Goal: Transaction & Acquisition: Download file/media

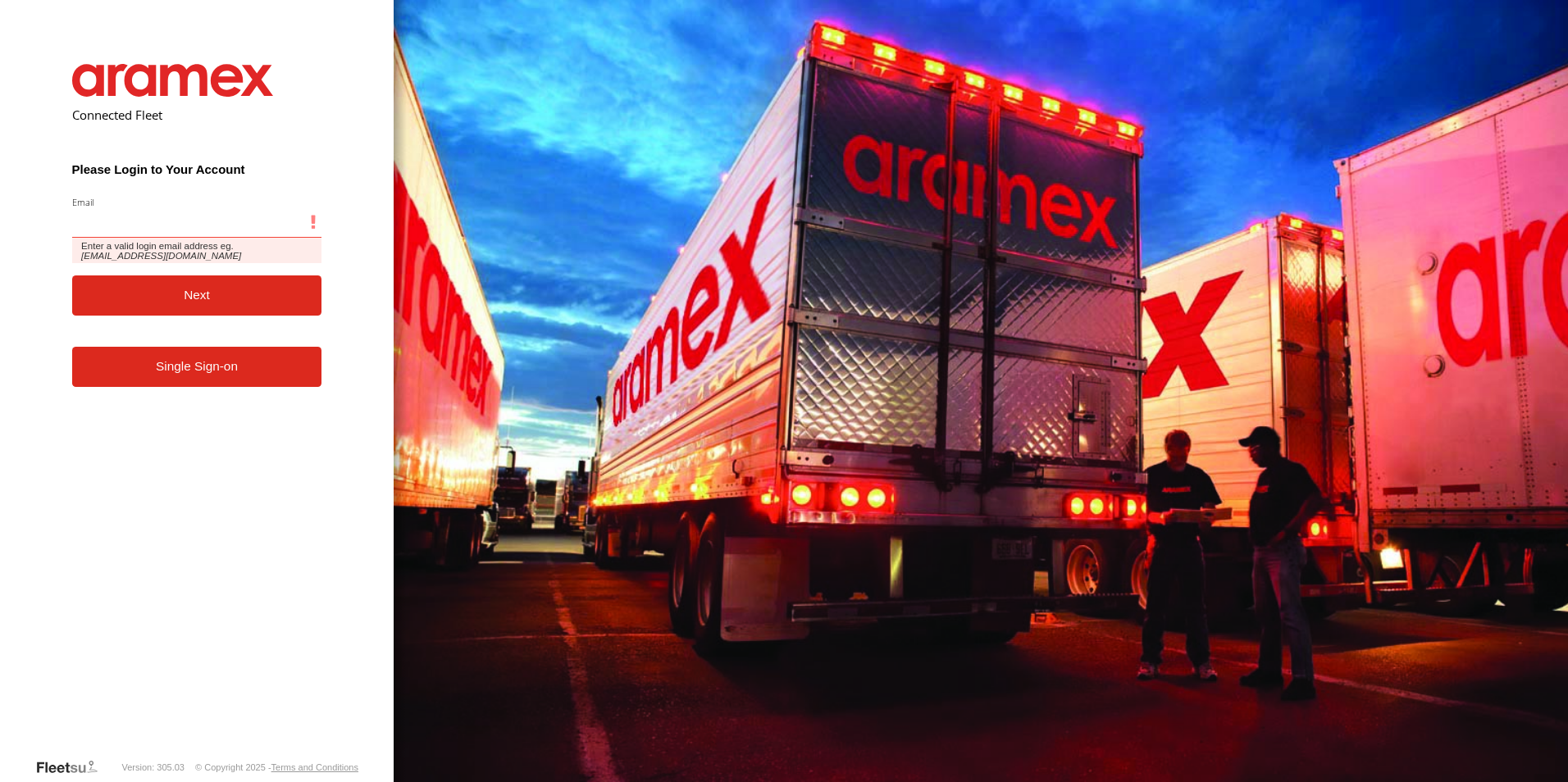
click at [151, 222] on input "Email" at bounding box center [197, 223] width 250 height 30
paste input "**********"
type input "**********"
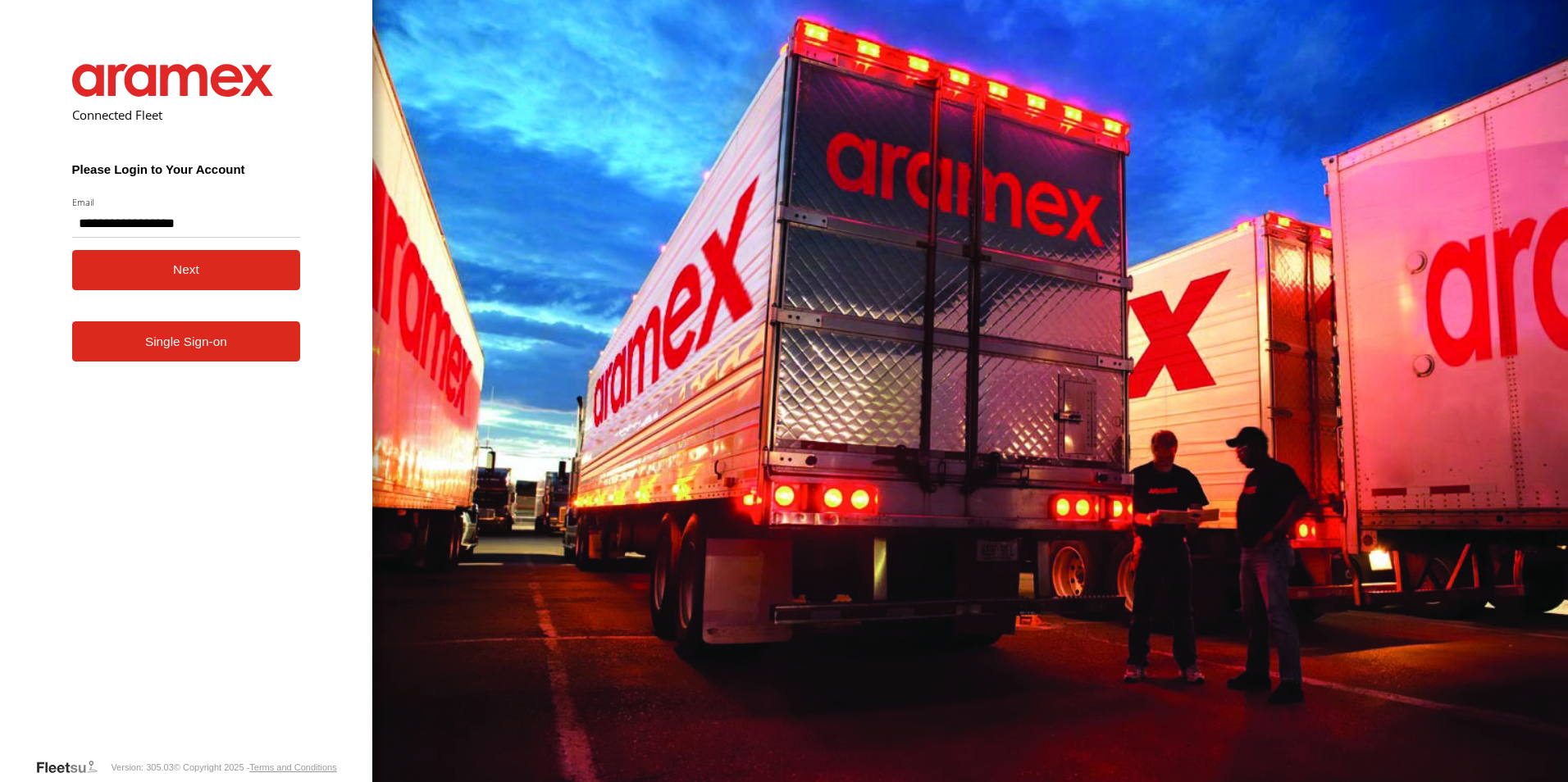
click at [96, 279] on button "Next" at bounding box center [186, 270] width 229 height 41
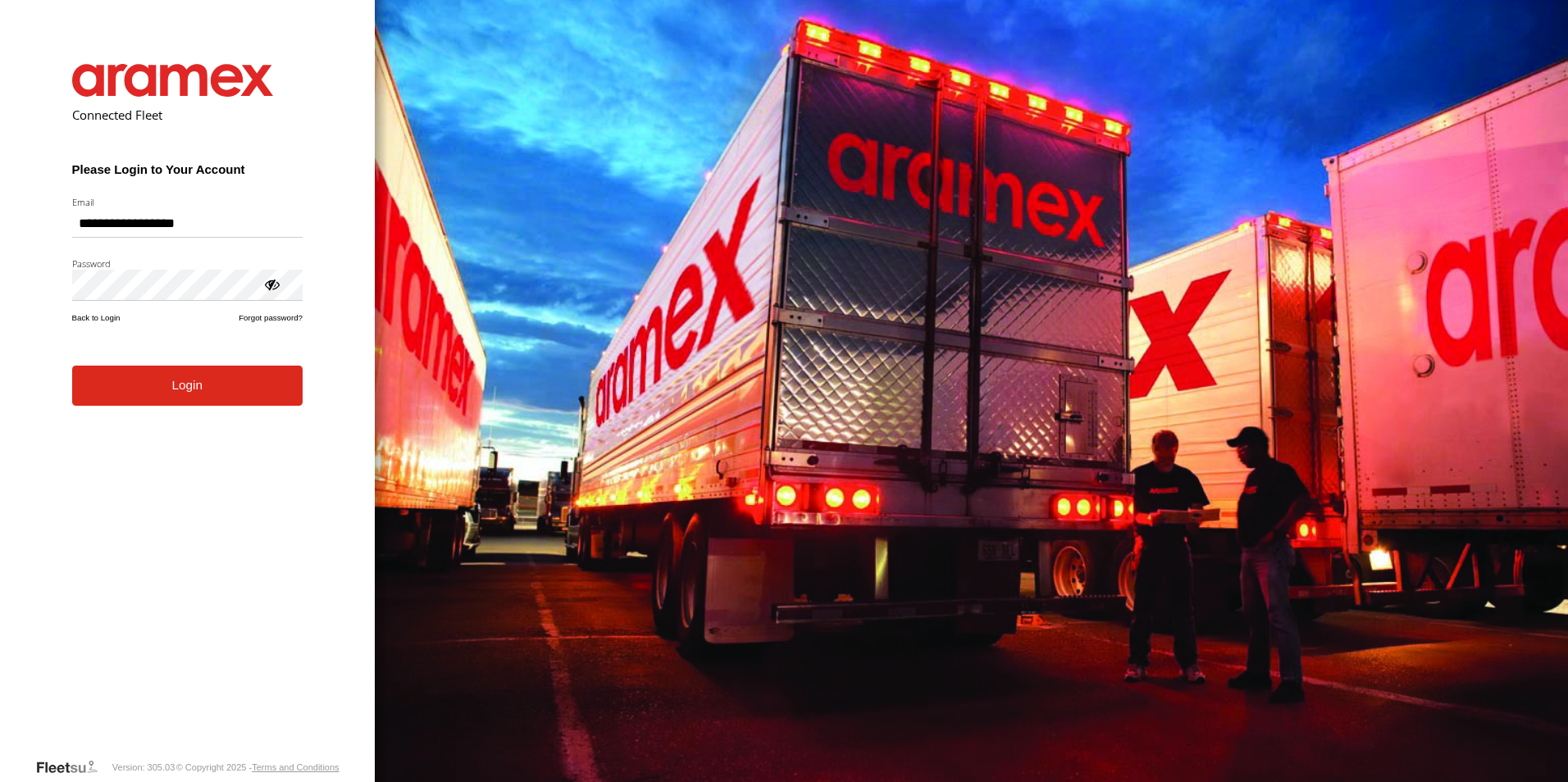
click at [190, 403] on button "Login" at bounding box center [187, 386] width 230 height 41
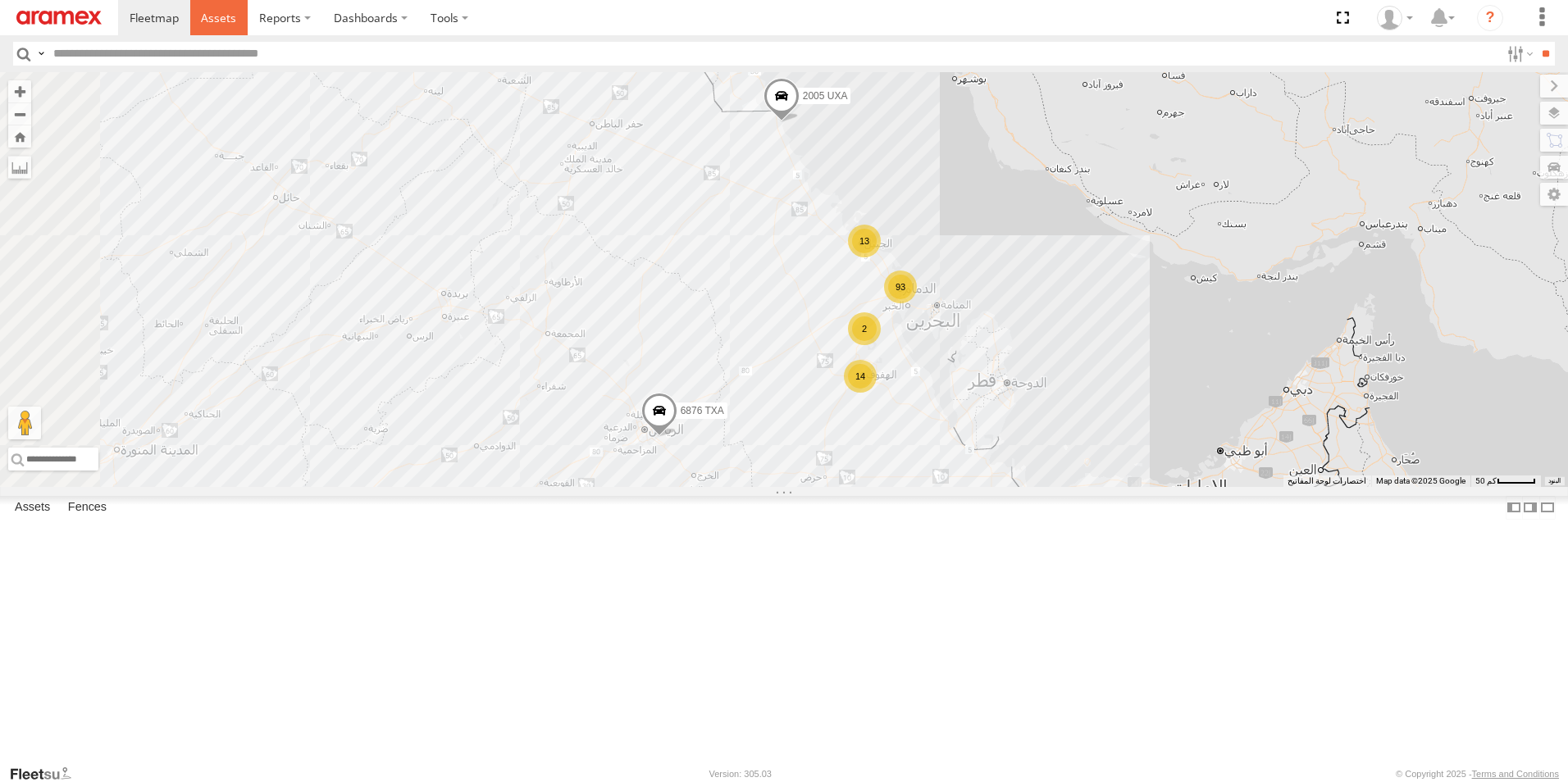
click at [220, 17] on span at bounding box center [219, 17] width 36 height 16
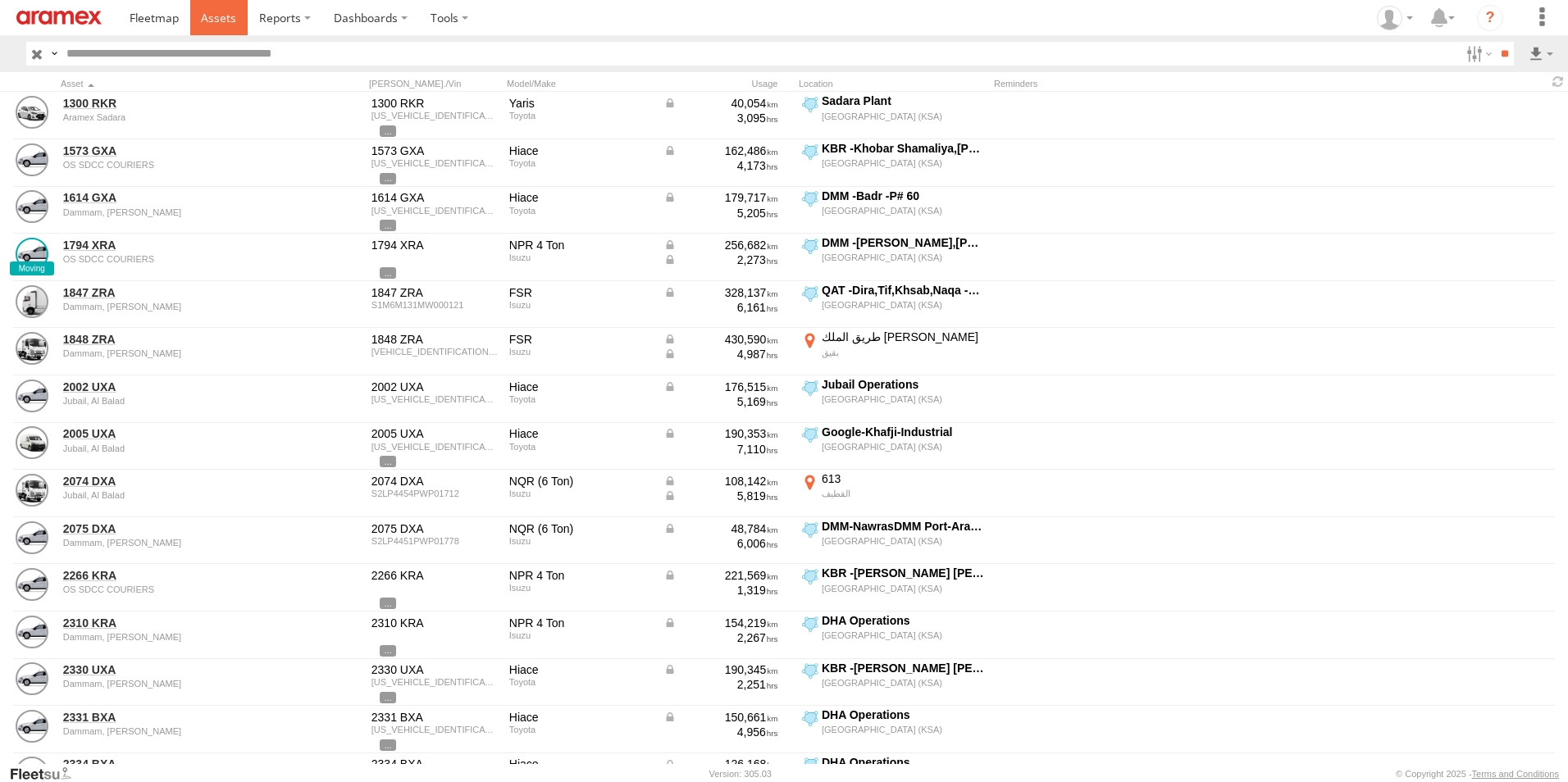
click at [207, 22] on span at bounding box center [219, 17] width 36 height 16
click at [1480, 54] on label at bounding box center [1477, 53] width 36 height 24
click at [0, 0] on span "[GEOGRAPHIC_DATA] (KSA)" at bounding box center [0, 0] width 0 height 0
drag, startPoint x: 81, startPoint y: 77, endPoint x: 65, endPoint y: 74, distance: 16.3
click at [0, 0] on span "[GEOGRAPHIC_DATA] (KSA)" at bounding box center [0, 0] width 0 height 0
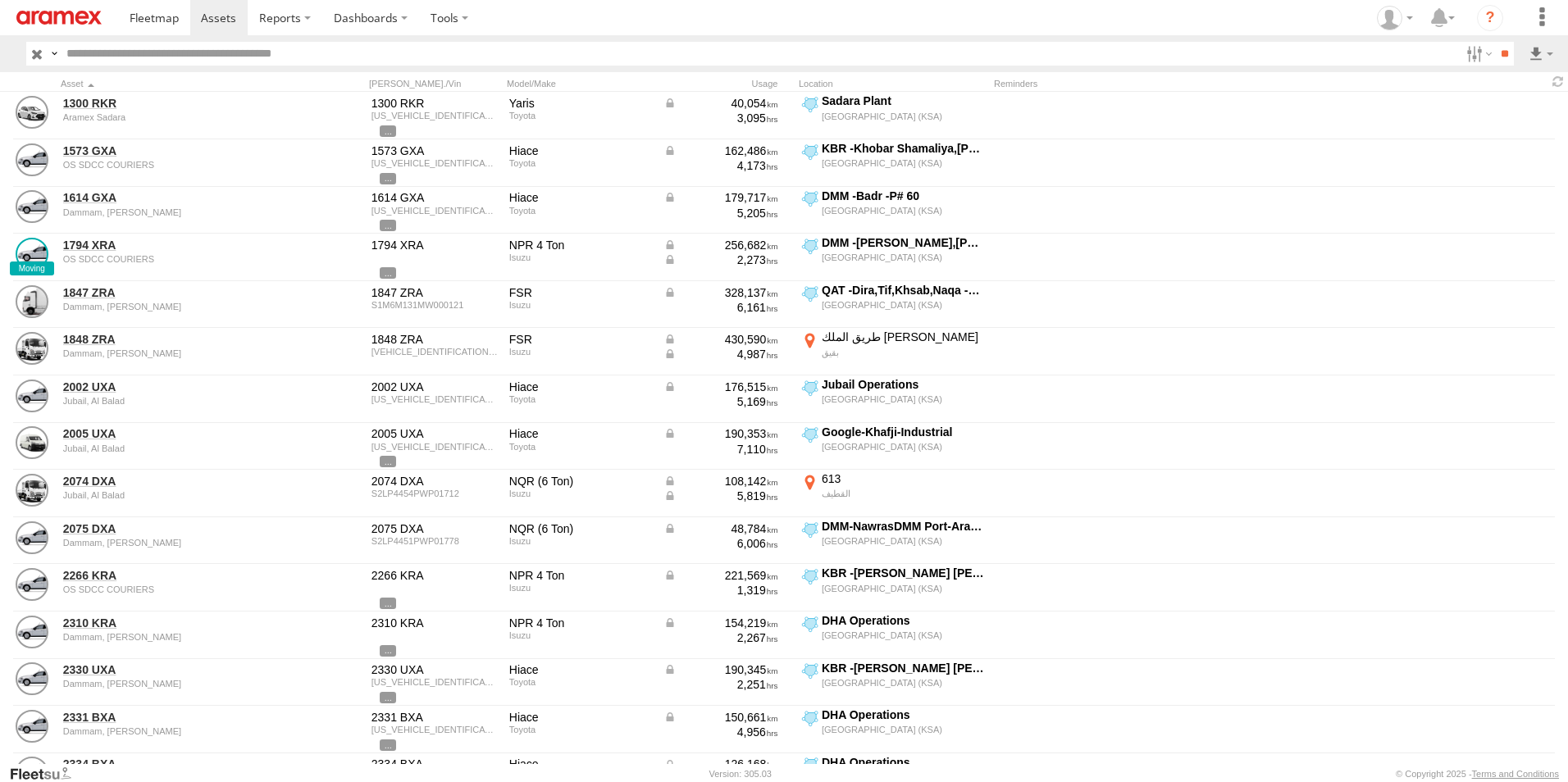
click at [0, 0] on span "DHA - Dharan" at bounding box center [0, 0] width 0 height 0
click at [0, 0] on span "DHA Logistics" at bounding box center [0, 0] width 0 height 0
click at [0, 0] on span "Defleeted Vehicles DHA" at bounding box center [0, 0] width 0 height 0
click at [1499, 51] on input "**" at bounding box center [1504, 53] width 19 height 24
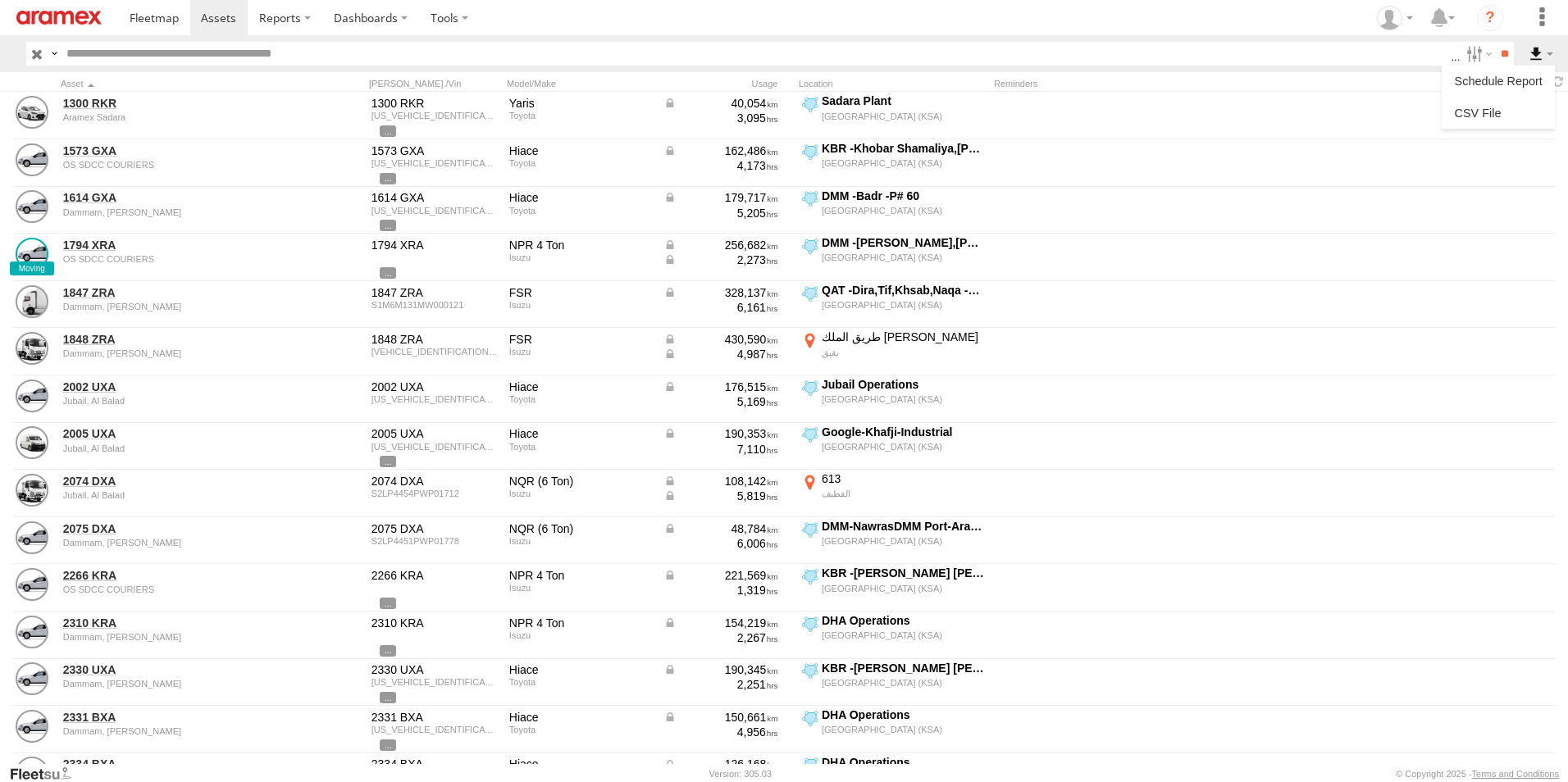
click at [1536, 48] on label at bounding box center [1541, 53] width 28 height 24
click at [1517, 113] on label at bounding box center [1498, 113] width 100 height 25
click at [0, 0] on label "Asset ID" at bounding box center [0, 0] width 0 height 0
click at [0, 0] on label "VIN" at bounding box center [0, 0] width 0 height 0
click at [0, 0] on label "ODO" at bounding box center [0, 0] width 0 height 0
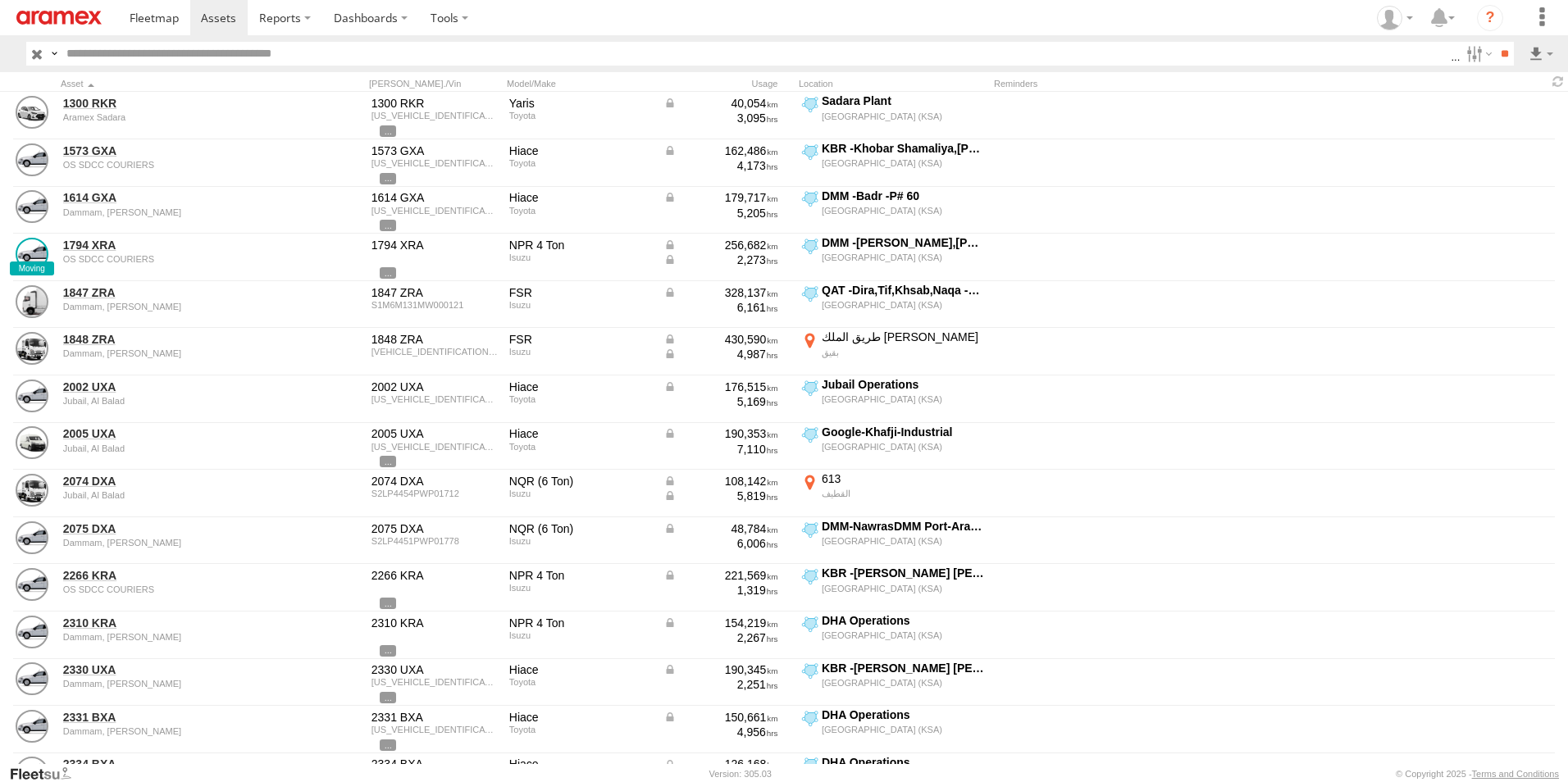
click at [0, 0] on label "Street Number" at bounding box center [0, 0] width 0 height 0
click at [0, 0] on label "Street Name / Fence Name" at bounding box center [0, 0] width 0 height 0
click at [0, 0] on label "Suburb / City" at bounding box center [0, 0] width 0 height 0
click at [0, 0] on label "Postcode / Zipcode" at bounding box center [0, 0] width 0 height 0
click at [0, 0] on label "State" at bounding box center [0, 0] width 0 height 0
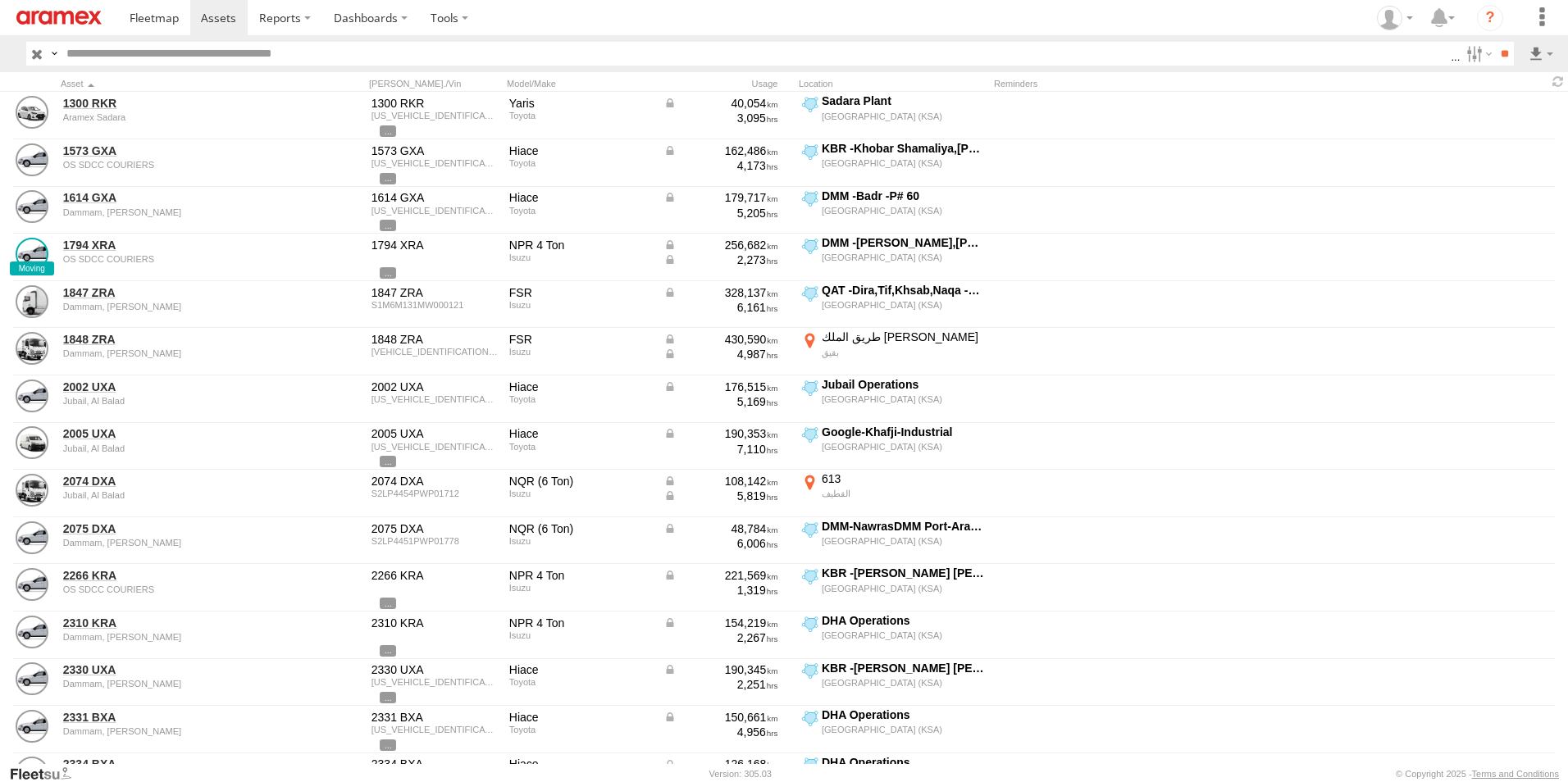
click at [0, 0] on label "Country" at bounding box center [0, 0] width 0 height 0
click at [0, 0] on label "Latitude" at bounding box center [0, 0] width 0 height 0
click at [0, 0] on label "Longitude" at bounding box center [0, 0] width 0 height 0
click at [0, 0] on label "First Name" at bounding box center [0, 0] width 0 height 0
click at [0, 0] on label "Last Name" at bounding box center [0, 0] width 0 height 0
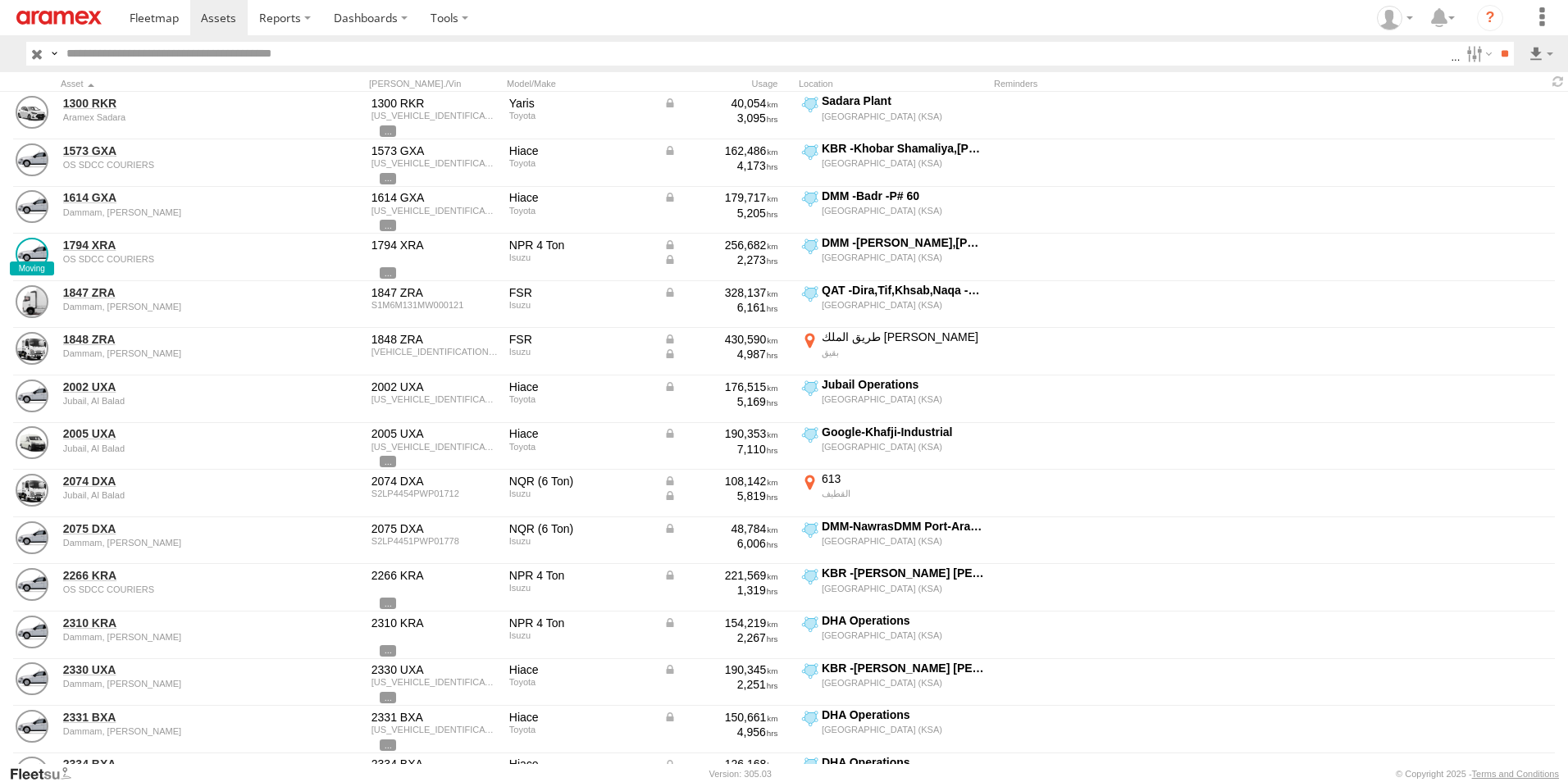
click at [0, 0] on button "Export" at bounding box center [0, 0] width 0 height 0
click at [0, 0] on label at bounding box center [0, 0] width 0 height 0
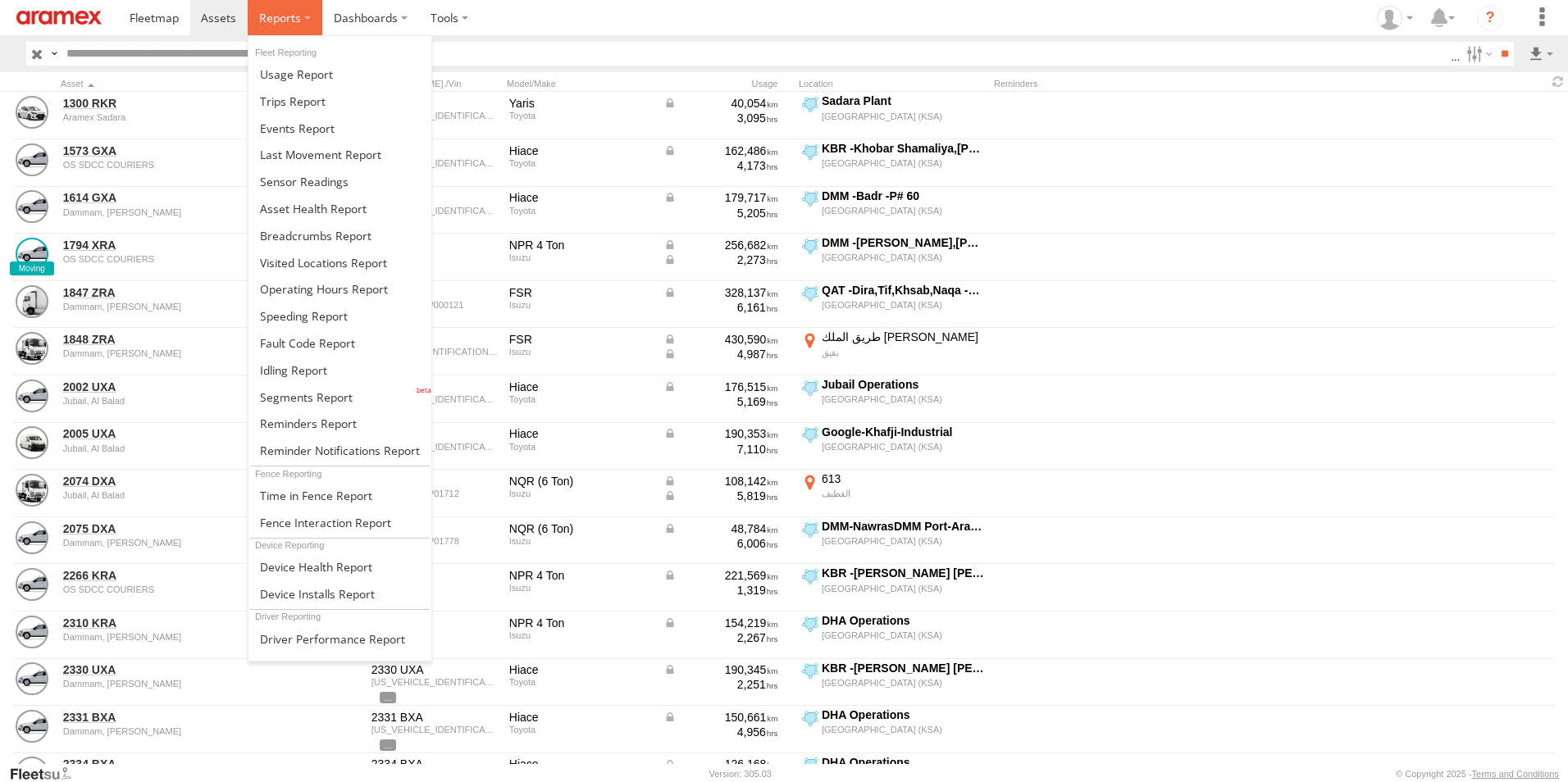
click at [306, 17] on label at bounding box center [285, 17] width 75 height 36
click at [325, 150] on span at bounding box center [321, 154] width 122 height 16
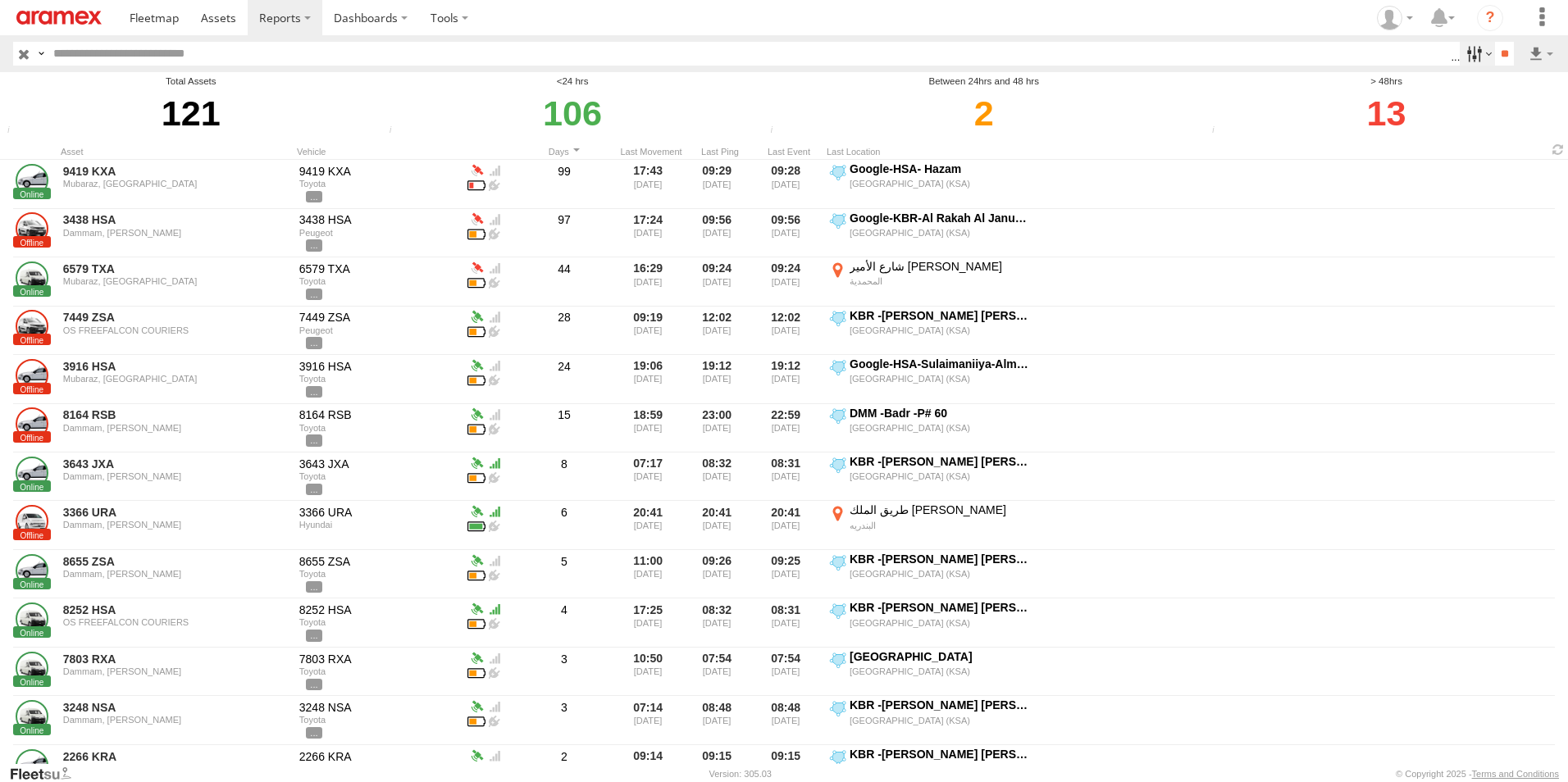
click at [1479, 50] on label at bounding box center [1477, 53] width 36 height 24
click at [1503, 51] on input "**" at bounding box center [1504, 53] width 19 height 24
click at [1536, 50] on label at bounding box center [1541, 53] width 28 height 24
click at [1515, 99] on li at bounding box center [1498, 113] width 113 height 31
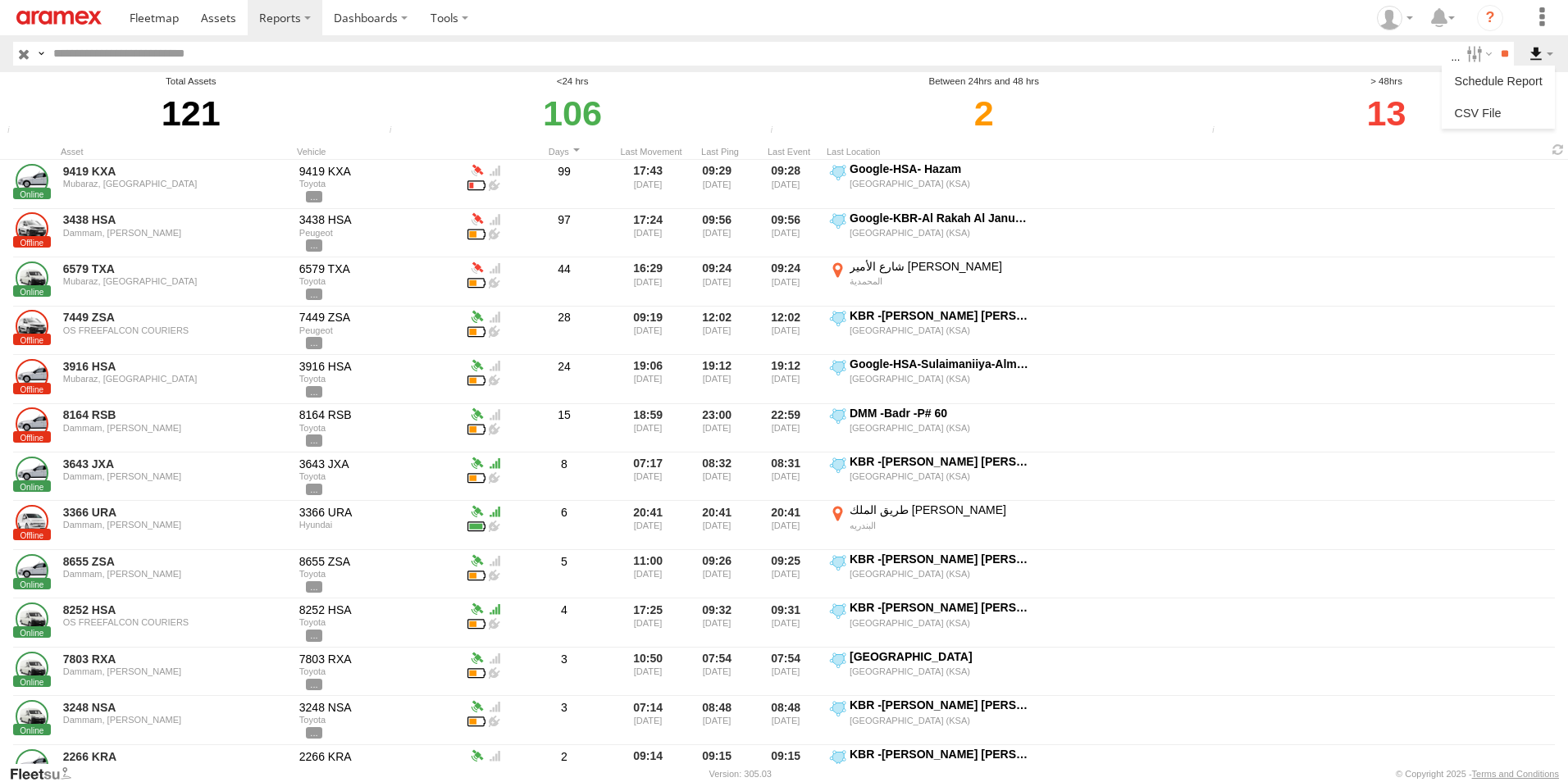
click at [1536, 56] on label at bounding box center [1541, 53] width 28 height 24
click at [1537, 107] on link at bounding box center [1498, 113] width 100 height 25
